Goal: Task Accomplishment & Management: Complete application form

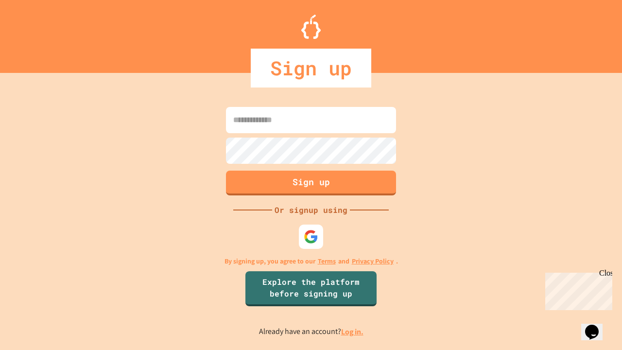
click at [353, 331] on link "Log in." at bounding box center [352, 331] width 22 height 10
